Goal: Navigation & Orientation: Go to known website

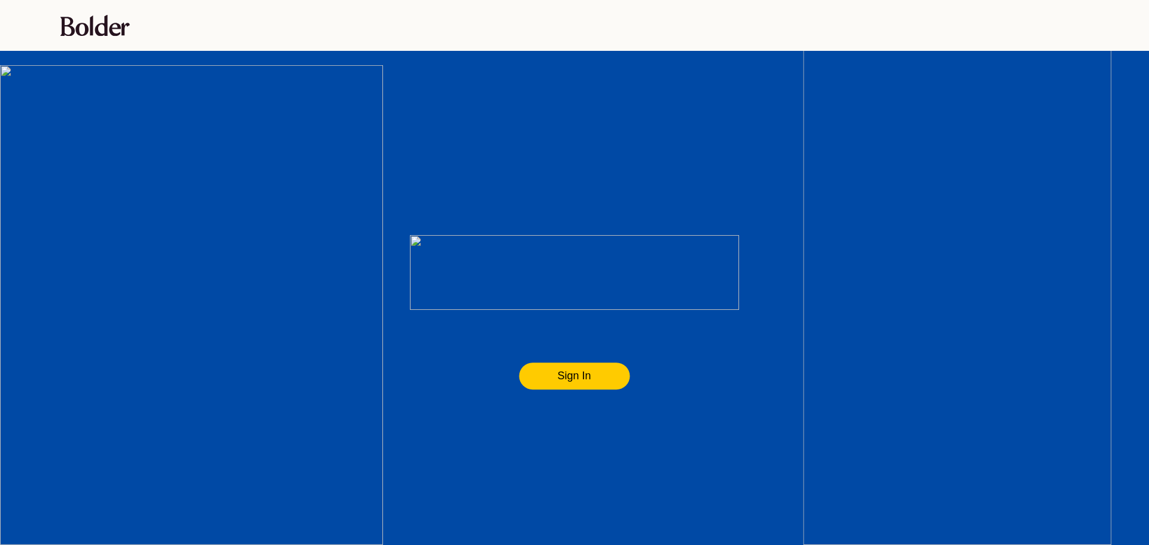
click at [343, 113] on flt-glass-pane at bounding box center [574, 272] width 1149 height 545
